Goal: Task Accomplishment & Management: Use online tool/utility

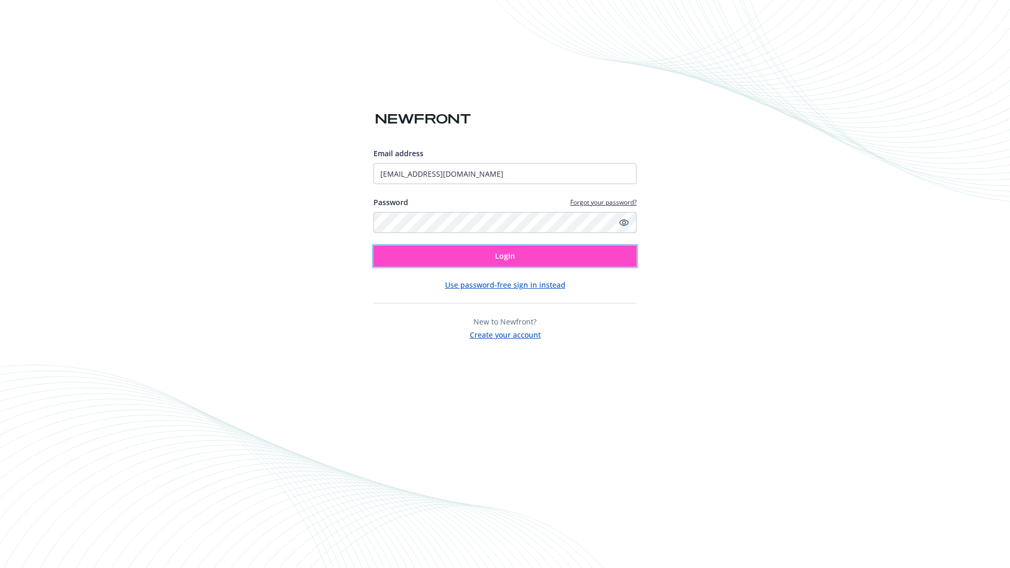
click at [505, 256] on span "Login" at bounding box center [505, 256] width 20 height 10
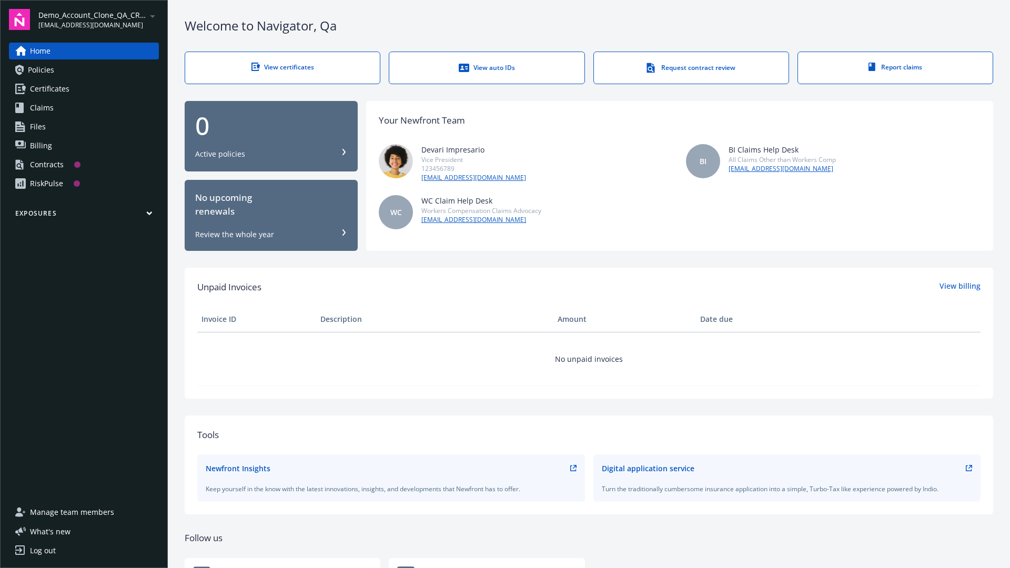
click at [98, 19] on span "Demo_Account_Clone_QA_CR_Tests_Prospect" at bounding box center [92, 14] width 108 height 11
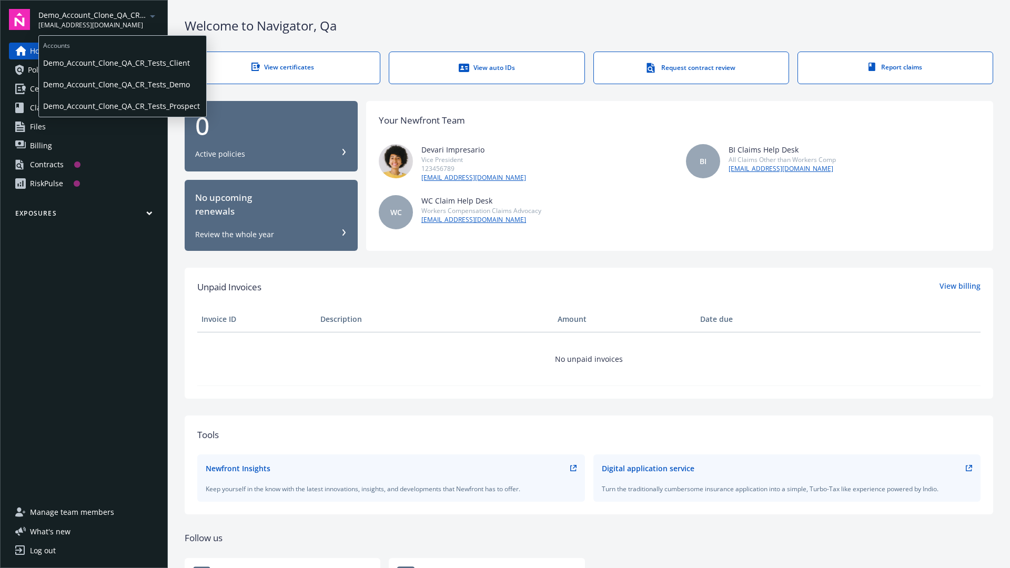
click at [122, 63] on span "Demo_Account_Clone_QA_CR_Tests_Client" at bounding box center [122, 63] width 159 height 22
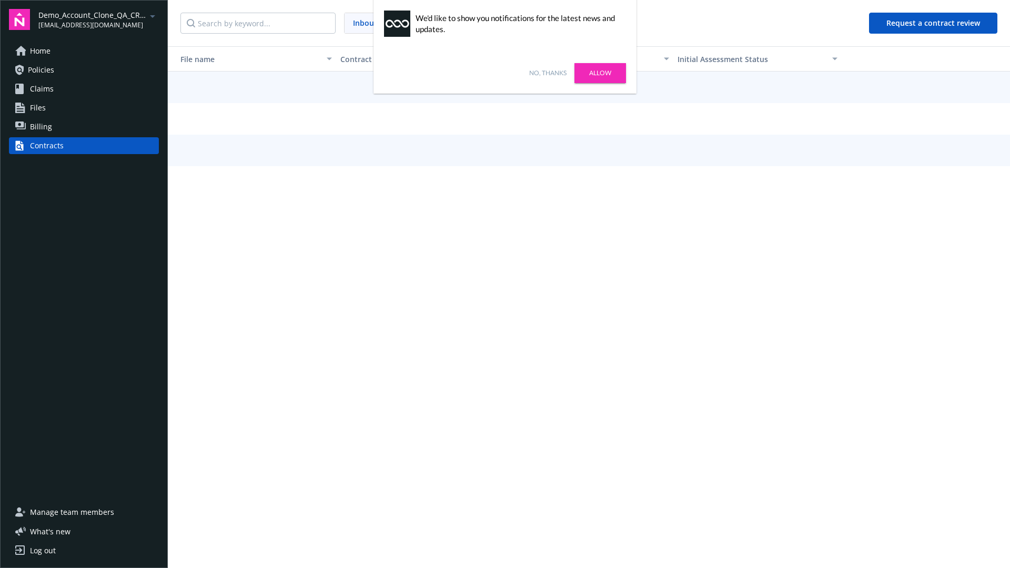
click at [548, 73] on link "No, thanks" at bounding box center [547, 72] width 37 height 9
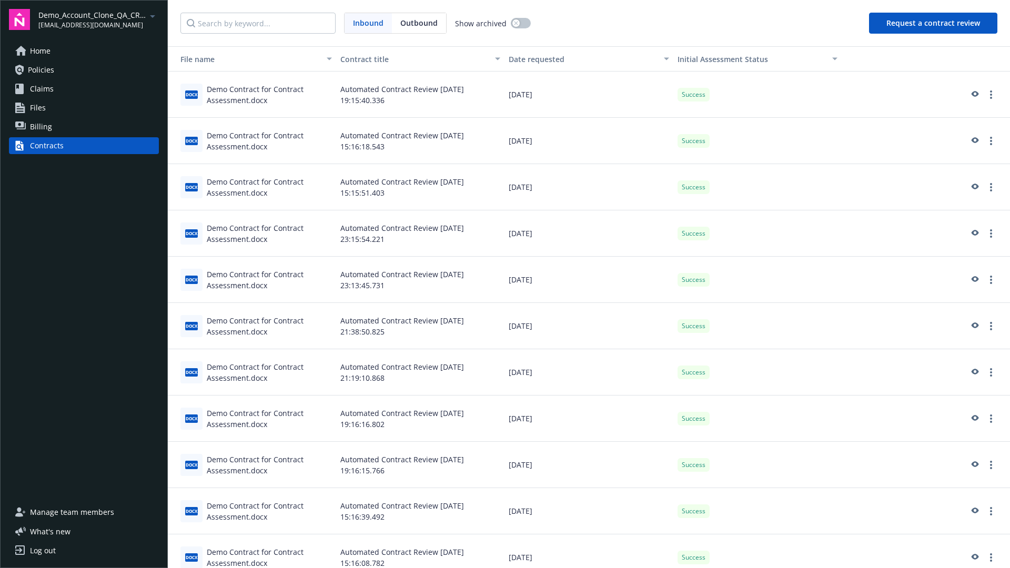
click at [934, 23] on button "Request a contract review" at bounding box center [933, 23] width 128 height 21
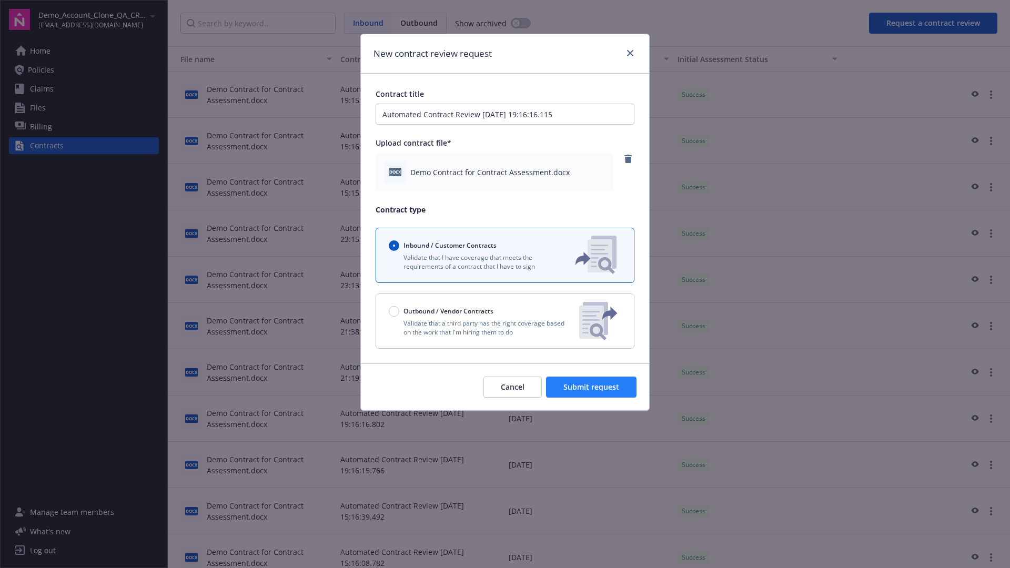
type input "Automated Contract Review [DATE] 19:16:16.115"
click at [592, 387] on span "Submit request" at bounding box center [592, 387] width 56 height 10
